Goal: Information Seeking & Learning: Stay updated

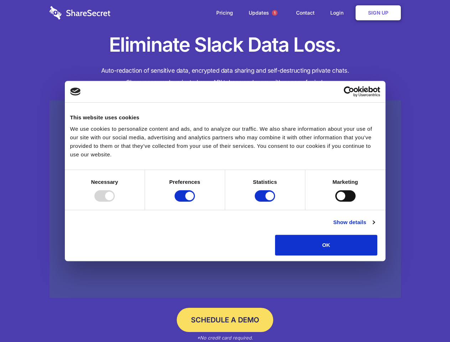
click at [115, 202] on div at bounding box center [104, 195] width 20 height 11
click at [195, 202] on input "Preferences" at bounding box center [185, 195] width 20 height 11
checkbox input "false"
click at [266, 202] on input "Statistics" at bounding box center [265, 195] width 20 height 11
checkbox input "false"
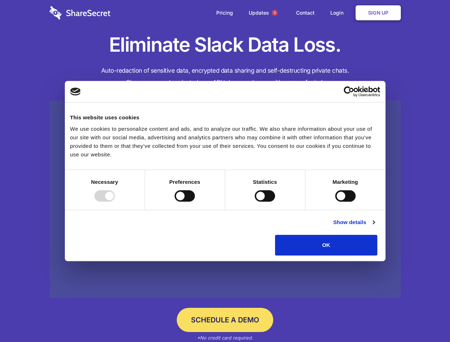
click at [335, 202] on input "Marketing" at bounding box center [345, 195] width 20 height 11
checkbox input "true"
click at [375, 227] on link "Show details" at bounding box center [353, 222] width 41 height 9
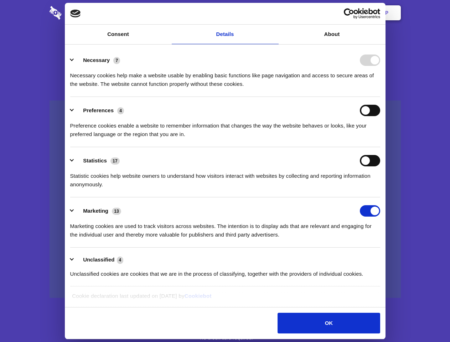
click at [380, 88] on div "Necessary 7 Necessary cookies help make a website usable by enabling basic func…" at bounding box center [225, 72] width 310 height 34
click at [274, 13] on span "1" at bounding box center [275, 13] width 6 height 6
